Goal: Task Accomplishment & Management: Use online tool/utility

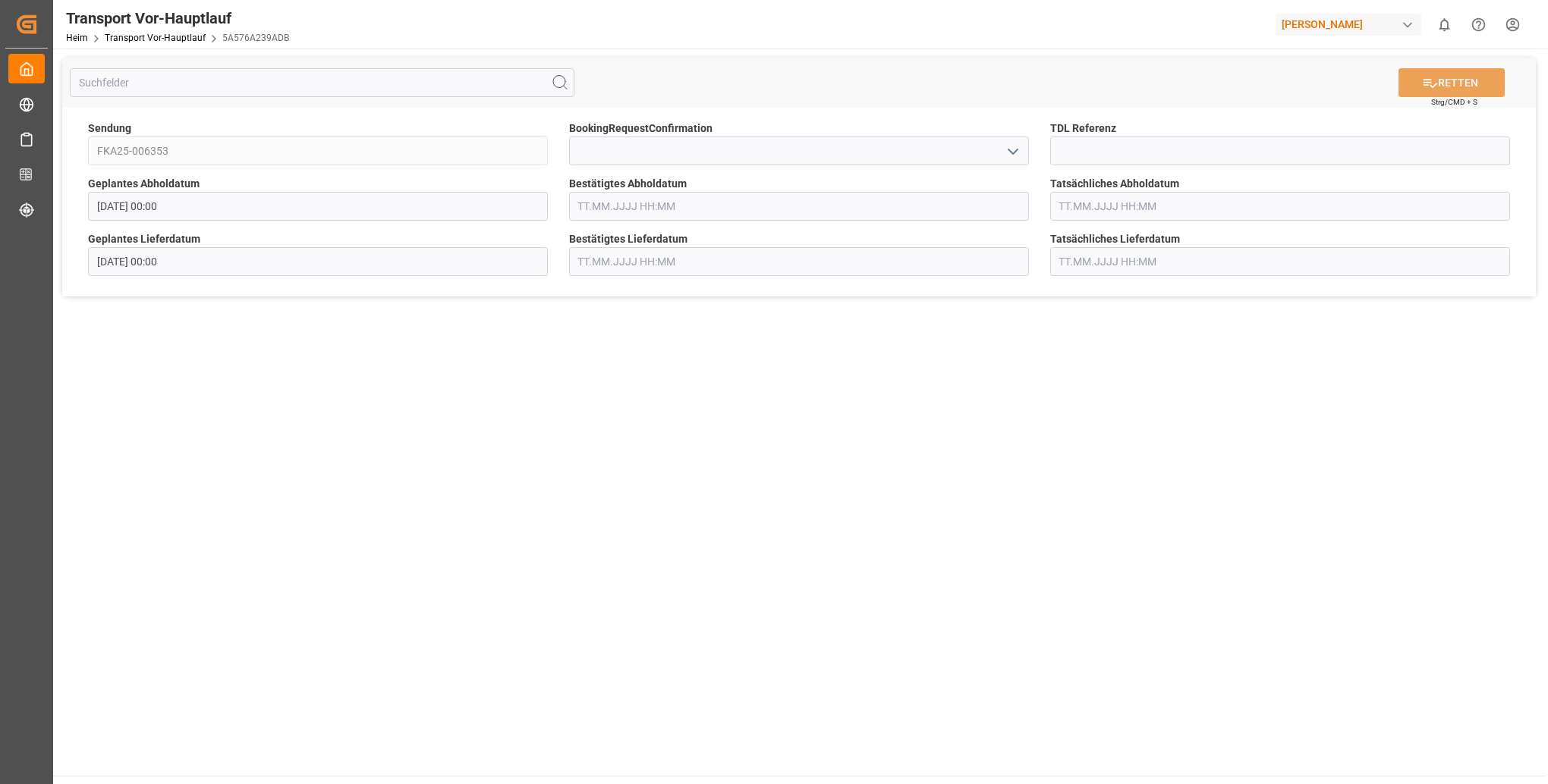
click at [1194, 263] on input "text" at bounding box center [1279, 262] width 460 height 29
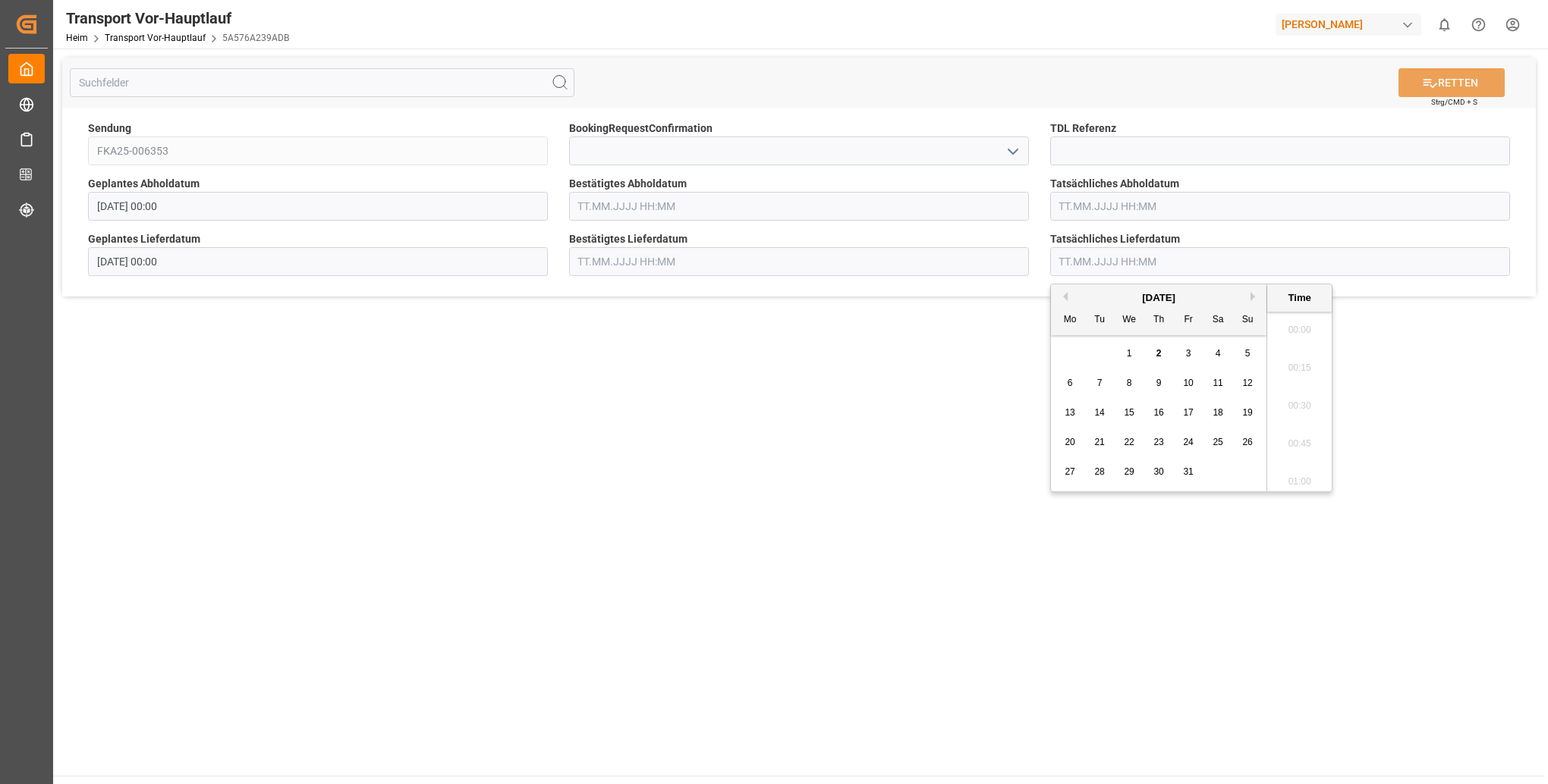
scroll to position [1674, 0]
click at [1311, 487] on ul "00:00 00:15 00:30 00:45 01:00 01:15 01:30 01:45 02:00 02:15 02:30 02:45 03:00 0…" at bounding box center [1299, 402] width 65 height 180
click at [1440, 477] on main "RETTEN Strg/CMD + S Sendung FKA25-006353 BookingRequestConfirmation TDL Referen…" at bounding box center [798, 412] width 1491 height 727
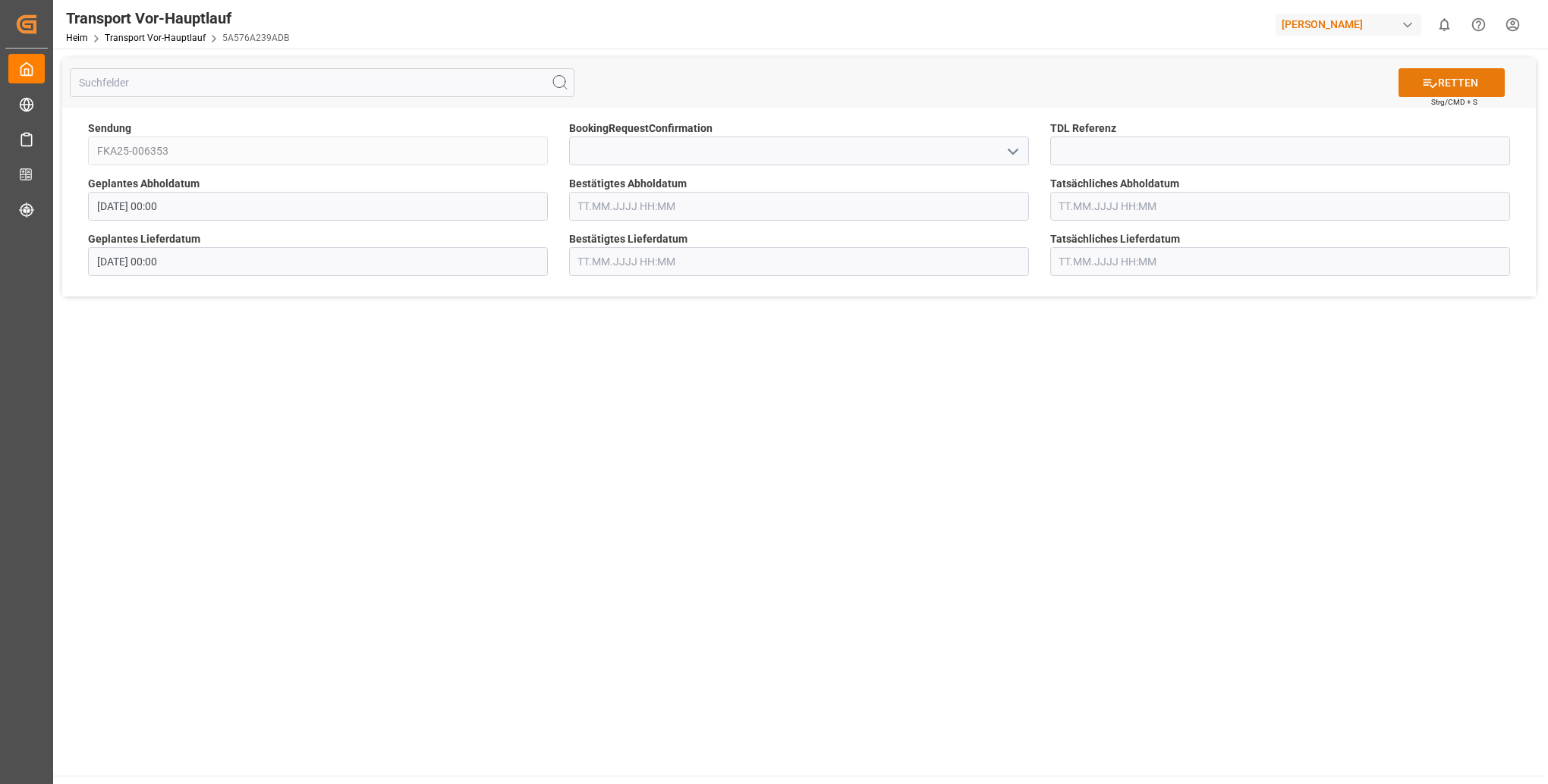
click at [1446, 87] on font "RETTEN" at bounding box center [1457, 83] width 40 height 16
type input "[DATE] 00:00"
click at [1169, 265] on input "text" at bounding box center [1279, 262] width 460 height 29
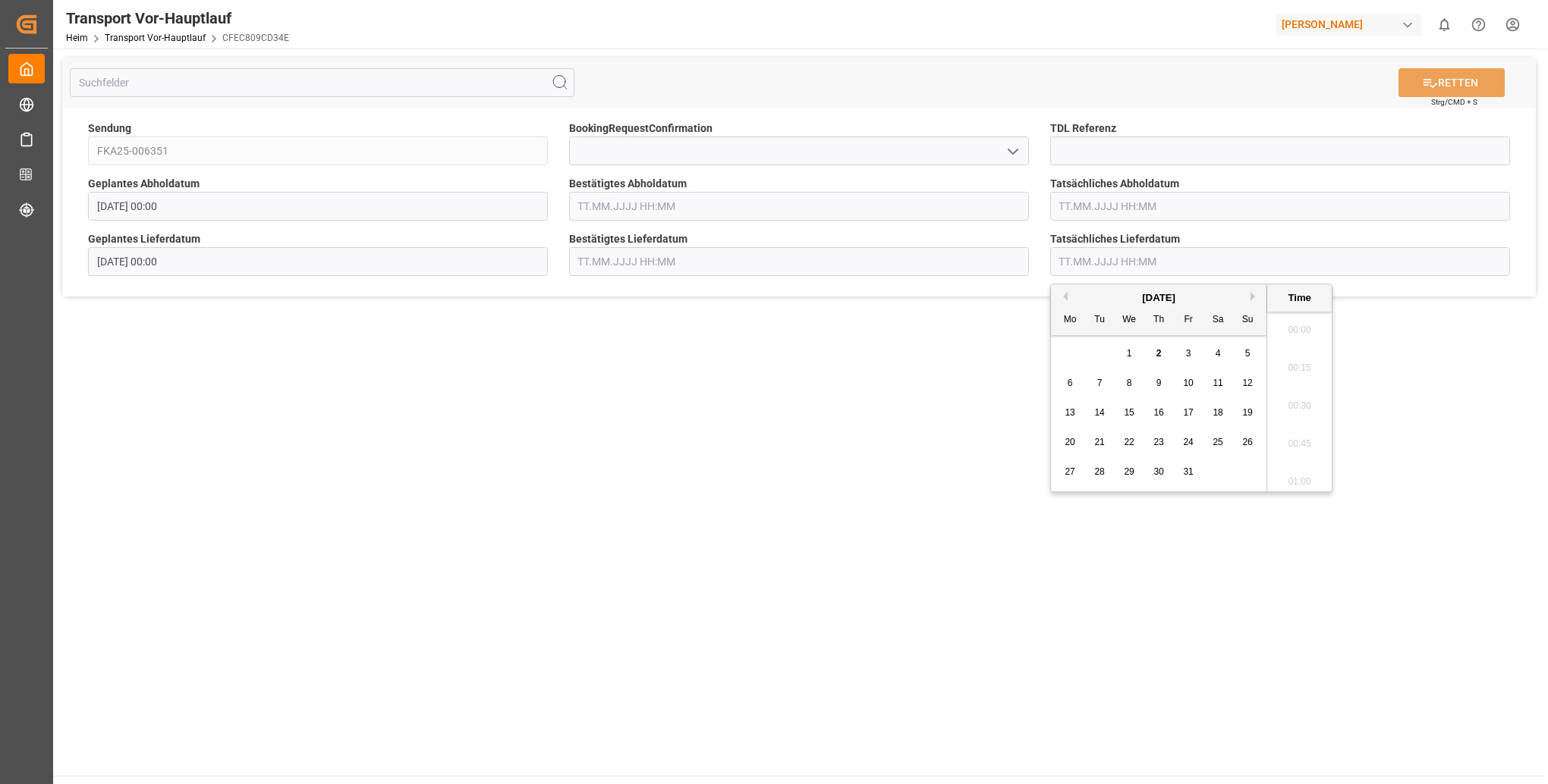
scroll to position [1711, 0]
click at [1251, 426] on div "13 14 15 16 17 18 19" at bounding box center [1159, 413] width 207 height 30
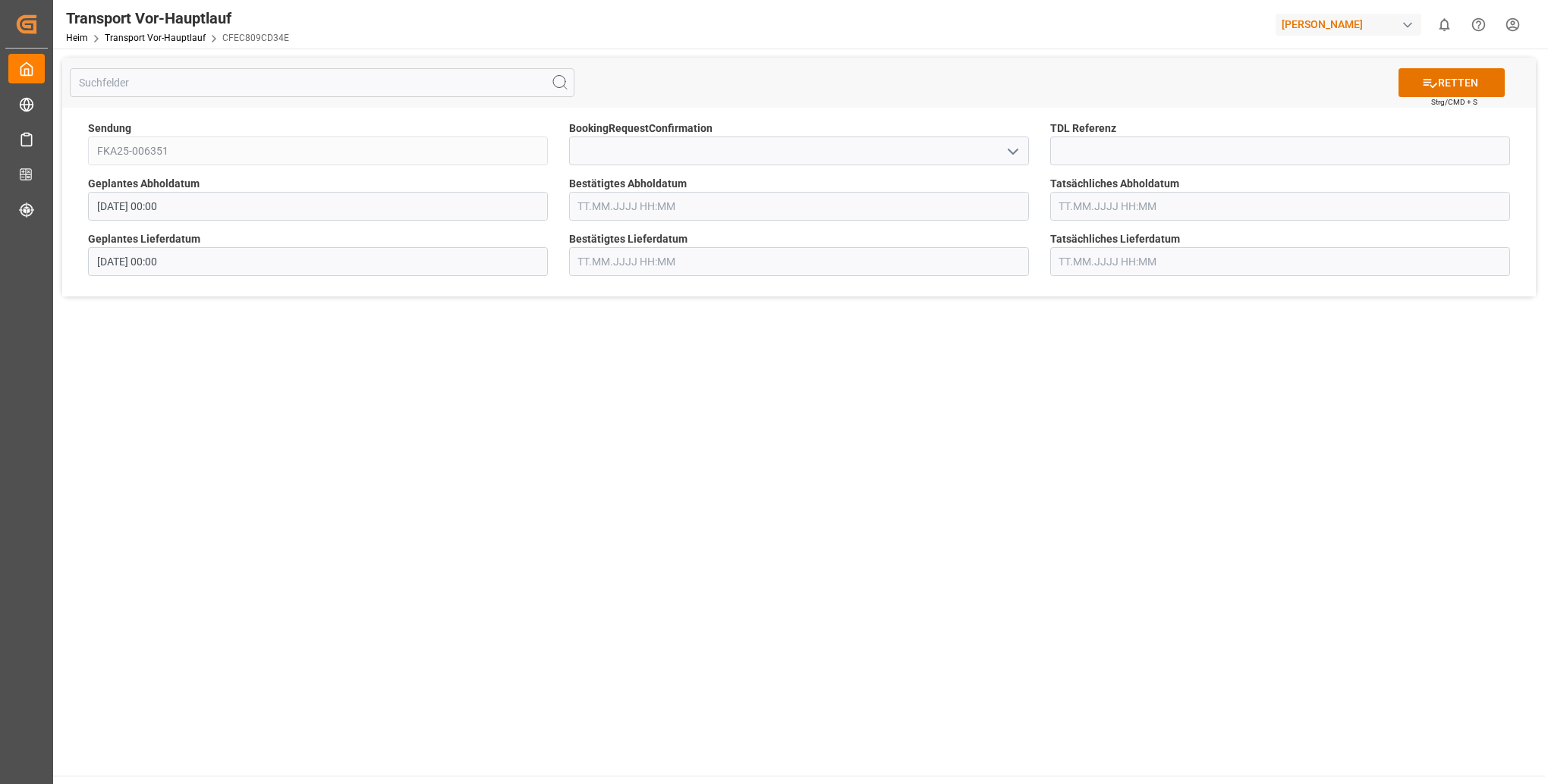
drag, startPoint x: 1251, startPoint y: 426, endPoint x: 1341, endPoint y: 595, distance: 191.5
click at [1339, 592] on main "RETTEN Strg/CMD + S Sendung FKA25-006351 BookingRequestConfirmation TDL Referen…" at bounding box center [798, 412] width 1491 height 727
click at [1453, 86] on font "RETTEN" at bounding box center [1457, 83] width 40 height 16
